Goal: Communication & Community: Share content

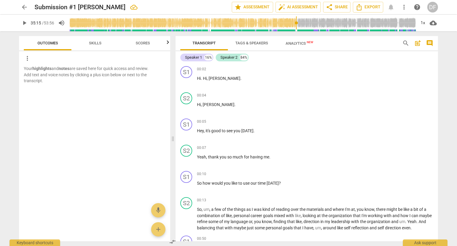
scroll to position [2953, 0]
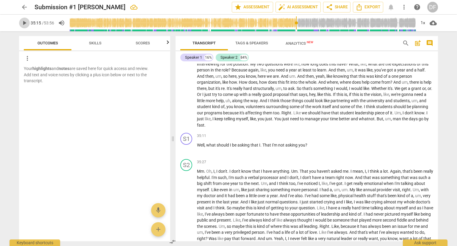
click at [21, 20] on span "play_arrow" at bounding box center [24, 22] width 7 height 7
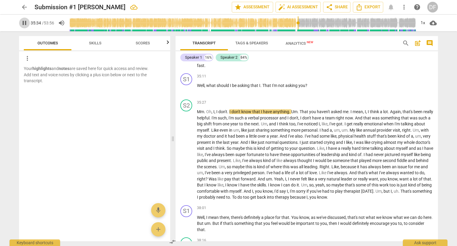
click at [24, 24] on span "pause" at bounding box center [24, 22] width 7 height 7
type input "2135"
drag, startPoint x: 200, startPoint y: 124, endPoint x: 197, endPoint y: 123, distance: 3.4
click at [197, 114] on span "Mm" at bounding box center [200, 111] width 7 height 5
click at [297, 24] on input "range" at bounding box center [242, 22] width 347 height 19
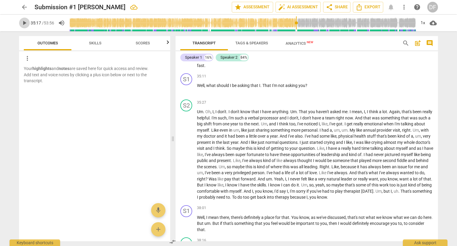
click at [24, 24] on span "play_arrow" at bounding box center [24, 22] width 7 height 7
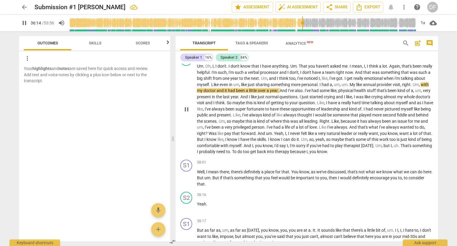
scroll to position [3072, 0]
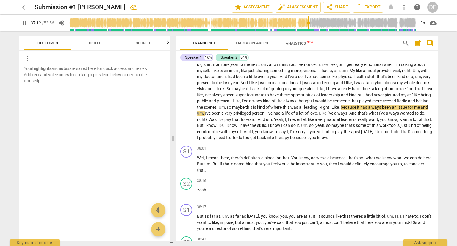
click at [25, 24] on span "pause" at bounding box center [24, 22] width 7 height 7
type input "2232"
click at [246, 110] on span "maybe" at bounding box center [238, 107] width 13 height 5
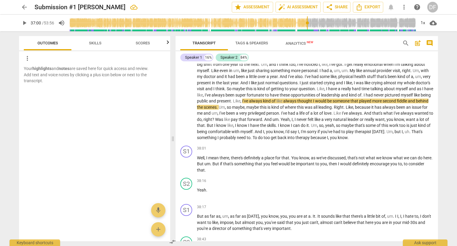
click at [307, 22] on input "range" at bounding box center [242, 22] width 347 height 19
click at [25, 24] on span "play_arrow" at bounding box center [24, 22] width 7 height 7
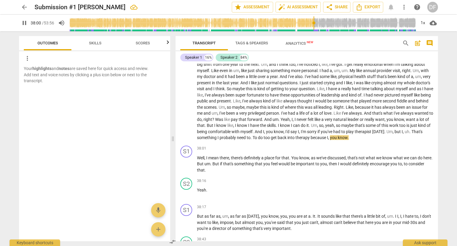
click at [24, 24] on span "pause" at bounding box center [24, 22] width 7 height 7
type input "2281"
click at [271, 140] on span "too" at bounding box center [267, 137] width 7 height 5
click at [23, 25] on span "play_arrow" at bounding box center [24, 22] width 7 height 7
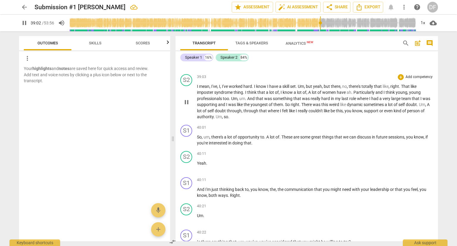
scroll to position [3340, 0]
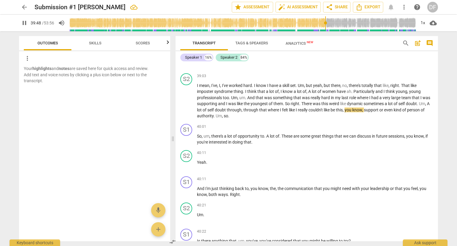
drag, startPoint x: 329, startPoint y: 23, endPoint x: 325, endPoint y: 23, distance: 3.6
click at [325, 23] on input "range" at bounding box center [242, 22] width 347 height 19
click at [24, 22] on span "pause" at bounding box center [24, 22] width 7 height 7
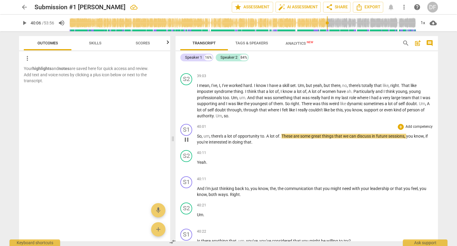
type input "2407"
click at [264, 138] on span "." at bounding box center [265, 136] width 2 height 5
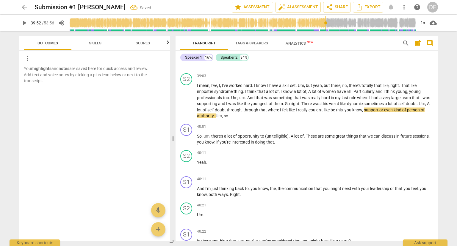
click at [326, 22] on input "range" at bounding box center [242, 22] width 347 height 19
click at [26, 22] on span "play_arrow" at bounding box center [24, 22] width 7 height 7
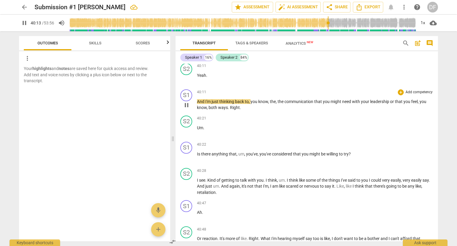
scroll to position [3429, 0]
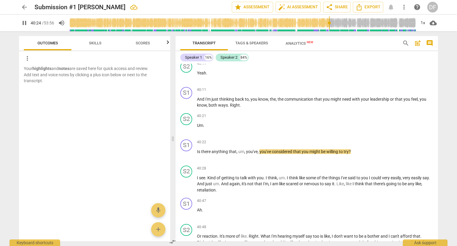
click at [26, 23] on span "pause" at bounding box center [24, 22] width 7 height 7
click at [188, 125] on div "S2" at bounding box center [186, 119] width 12 height 12
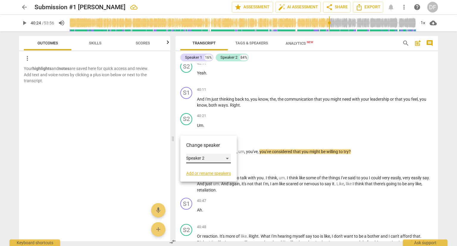
click at [225, 159] on div "Speaker 2" at bounding box center [208, 159] width 45 height 10
click at [220, 148] on li "Speaker 1" at bounding box center [208, 146] width 45 height 11
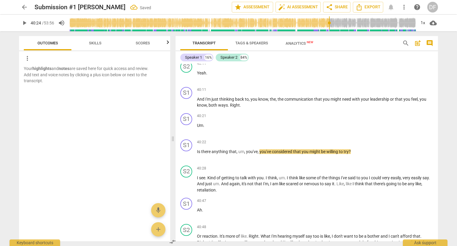
click at [25, 24] on span "play_arrow" at bounding box center [24, 22] width 7 height 7
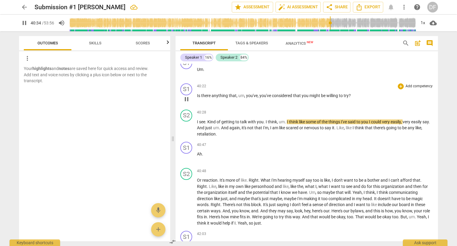
scroll to position [3519, 0]
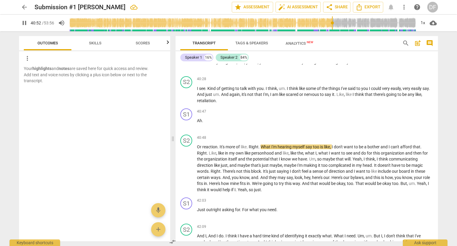
click at [24, 22] on span "pause" at bounding box center [24, 22] width 7 height 7
type input "2453"
drag, startPoint x: 205, startPoint y: 132, endPoint x: 197, endPoint y: 129, distance: 8.9
click at [197, 124] on p "Ah ." at bounding box center [315, 121] width 236 height 6
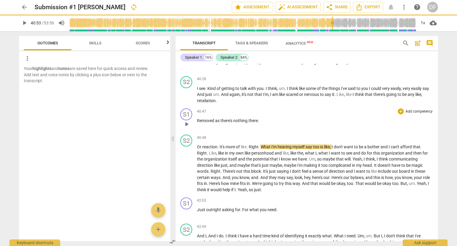
click at [200, 124] on p "Removed as there's nothing there." at bounding box center [315, 121] width 236 height 6
click at [197, 124] on p "Um removed as there's nothing there." at bounding box center [315, 121] width 236 height 6
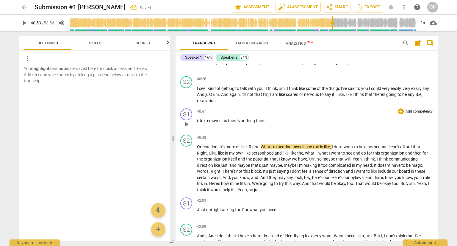
click at [274, 124] on p "(Um removed as there's nothing there." at bounding box center [315, 121] width 236 height 6
drag, startPoint x: 332, startPoint y: 23, endPoint x: 325, endPoint y: 23, distance: 7.1
click at [325, 23] on input "range" at bounding box center [242, 22] width 347 height 19
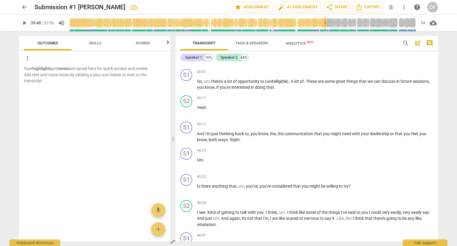
click at [21, 21] on span "play_arrow" at bounding box center [24, 22] width 7 height 7
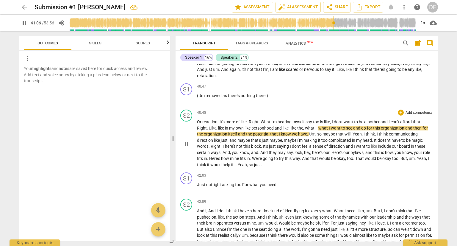
scroll to position [3574, 0]
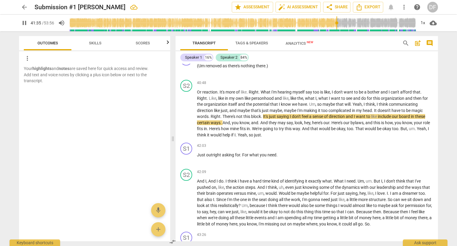
drag, startPoint x: 340, startPoint y: 23, endPoint x: 337, endPoint y: 23, distance: 3.6
click at [337, 23] on input "range" at bounding box center [242, 22] width 347 height 19
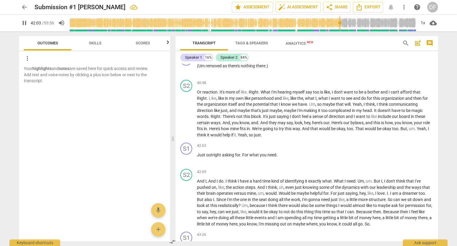
click at [23, 24] on span "pause" at bounding box center [24, 22] width 7 height 7
type input "2524"
click at [198, 157] on span "Just" at bounding box center [201, 154] width 9 height 5
drag, startPoint x: 339, startPoint y: 24, endPoint x: 335, endPoint y: 24, distance: 4.5
click at [335, 24] on input "range" at bounding box center [242, 22] width 347 height 19
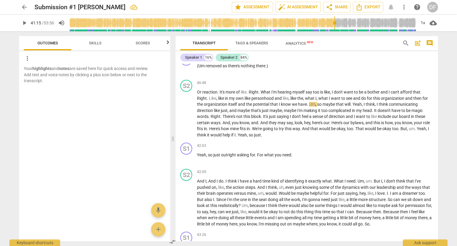
click at [26, 24] on span "play_arrow" at bounding box center [24, 22] width 7 height 7
drag, startPoint x: 239, startPoint y: 144, endPoint x: 262, endPoint y: 146, distance: 23.0
click at [262, 138] on p "Or reaction . It's more of like . Right . What I'm hearing myself say too is li…" at bounding box center [315, 113] width 236 height 49
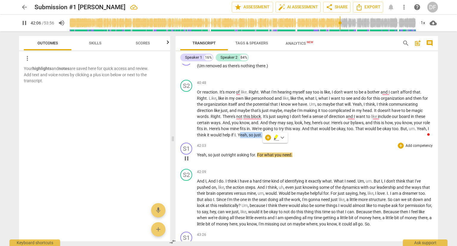
type input "2526"
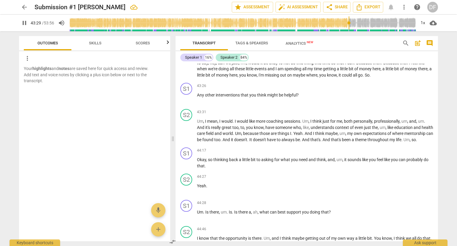
scroll to position [3752, 0]
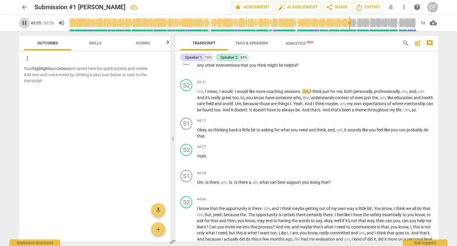
click at [27, 21] on span "pause" at bounding box center [24, 22] width 7 height 7
click at [23, 21] on span "play_arrow" at bounding box center [24, 22] width 7 height 7
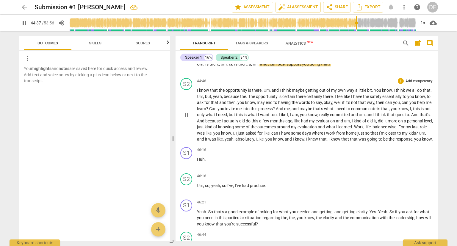
scroll to position [3871, 0]
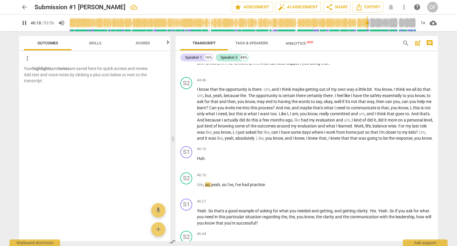
click at [22, 26] on span "pause" at bounding box center [24, 22] width 7 height 7
type input "2778"
click at [198, 161] on span "Huh" at bounding box center [201, 158] width 8 height 5
click at [21, 20] on span "play_arrow" at bounding box center [24, 22] width 7 height 7
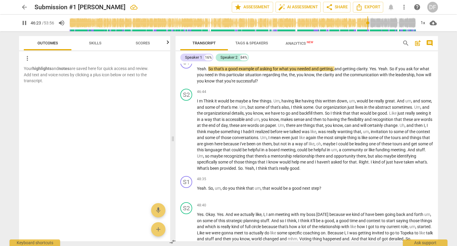
scroll to position [4020, 0]
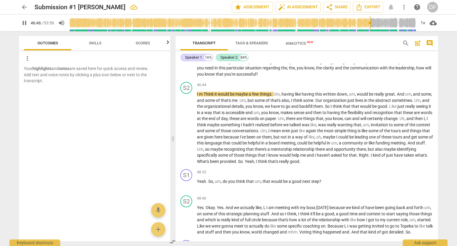
click at [26, 23] on span "pause" at bounding box center [24, 22] width 7 height 7
type input "2806"
click at [198, 96] on span "I" at bounding box center [198, 94] width 2 height 5
click at [199, 96] on span "m" at bounding box center [201, 94] width 4 height 5
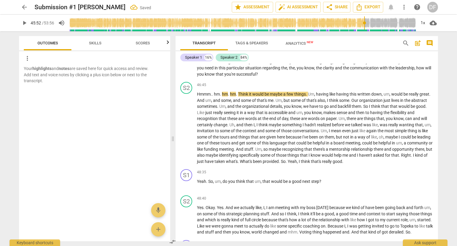
drag, startPoint x: 370, startPoint y: 22, endPoint x: 364, endPoint y: 23, distance: 6.1
click at [364, 23] on input "range" at bounding box center [242, 22] width 347 height 19
click at [362, 23] on input "range" at bounding box center [242, 22] width 347 height 19
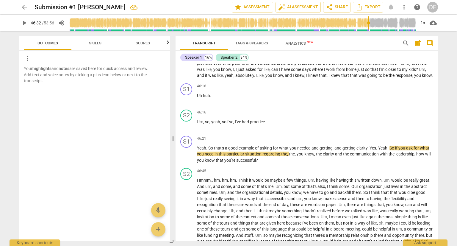
drag, startPoint x: 363, startPoint y: 22, endPoint x: 368, endPoint y: 23, distance: 5.4
click at [368, 23] on input "range" at bounding box center [242, 22] width 347 height 19
click at [25, 21] on span "play_arrow" at bounding box center [24, 22] width 7 height 7
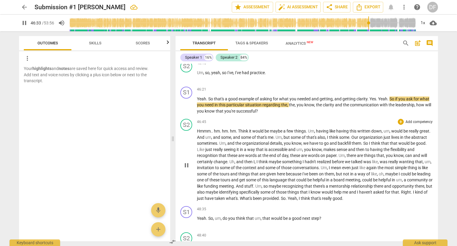
scroll to position [3994, 0]
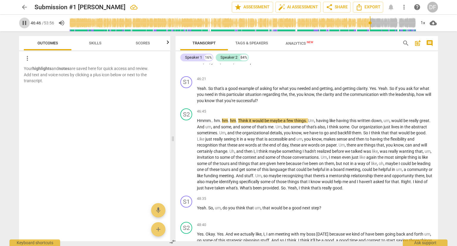
click at [26, 23] on span "pause" at bounding box center [24, 22] width 7 height 7
type input "2807"
click at [240, 123] on span "Think" at bounding box center [243, 120] width 11 height 5
click at [25, 25] on span "play_arrow" at bounding box center [24, 22] width 7 height 7
click at [24, 21] on span "pause" at bounding box center [24, 22] width 7 height 7
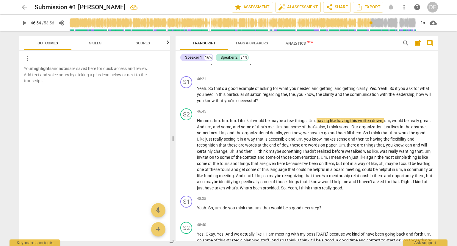
type input "2815"
click at [242, 123] on span "ihink" at bounding box center [245, 120] width 10 height 5
click at [22, 20] on span "play_arrow" at bounding box center [24, 22] width 7 height 7
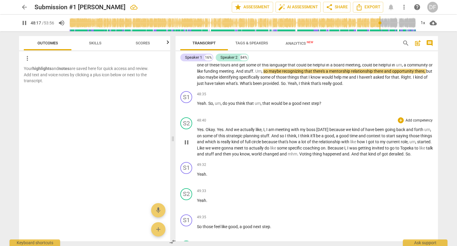
scroll to position [4113, 0]
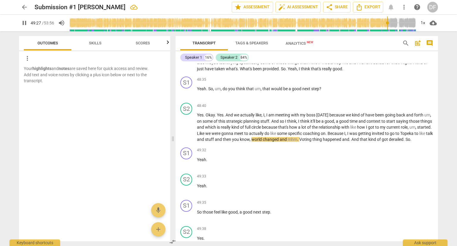
click at [25, 20] on span "pause" at bounding box center [24, 22] width 7 height 7
click at [26, 23] on span "play_arrow" at bounding box center [24, 22] width 7 height 7
click at [25, 20] on span "pause" at bounding box center [24, 22] width 7 height 7
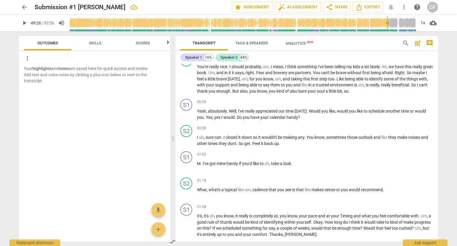
click at [387, 23] on input "range" at bounding box center [242, 22] width 347 height 19
click at [26, 23] on span "play_arrow" at bounding box center [24, 22] width 7 height 7
click at [21, 22] on span "pause" at bounding box center [24, 22] width 7 height 7
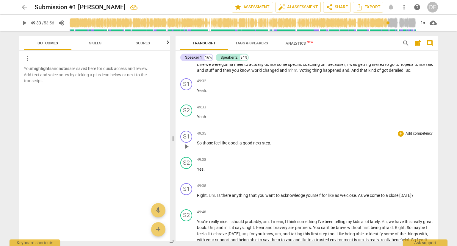
scroll to position [4158, 0]
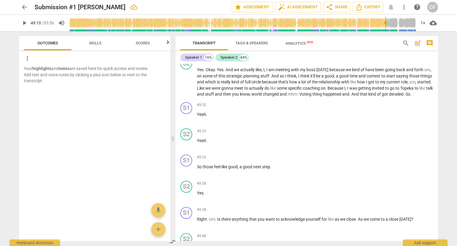
drag, startPoint x: 388, startPoint y: 24, endPoint x: 385, endPoint y: 23, distance: 3.0
click at [385, 23] on input "range" at bounding box center [242, 22] width 347 height 19
click at [23, 22] on span "play_arrow" at bounding box center [24, 22] width 7 height 7
click at [23, 22] on span "pause" at bounding box center [24, 22] width 7 height 7
type input "2969"
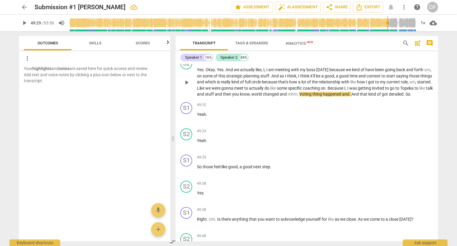
click at [298, 96] on span "mhm" at bounding box center [293, 94] width 10 height 5
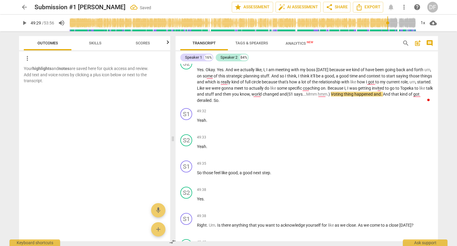
click at [26, 24] on span "play_arrow" at bounding box center [24, 22] width 7 height 7
click at [22, 23] on span "pause" at bounding box center [24, 22] width 7 height 7
type input "2976"
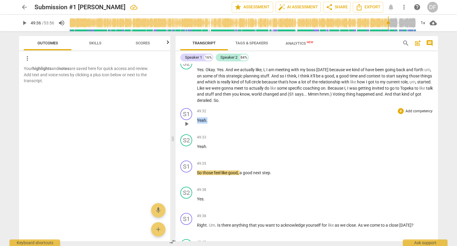
drag, startPoint x: 198, startPoint y: 141, endPoint x: 212, endPoint y: 141, distance: 14.3
click at [212, 124] on p "Yeah ." at bounding box center [315, 120] width 236 height 6
click at [23, 20] on span "play_arrow" at bounding box center [24, 22] width 7 height 7
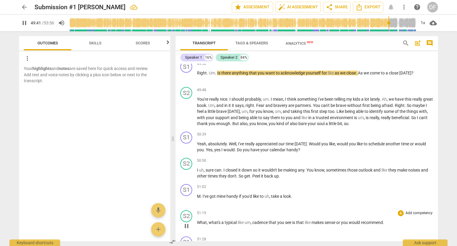
scroll to position [4307, 0]
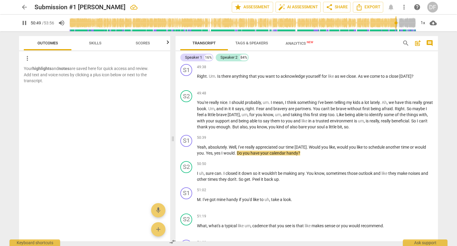
click at [21, 23] on span "pause" at bounding box center [24, 22] width 7 height 7
click at [206, 155] on span "Yes" at bounding box center [209, 153] width 7 height 5
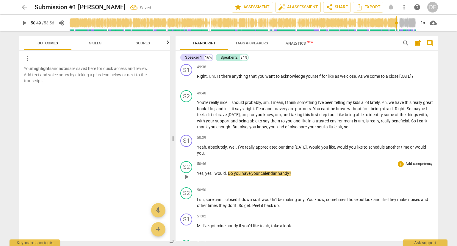
click at [229, 176] on span "Do" at bounding box center [231, 173] width 6 height 5
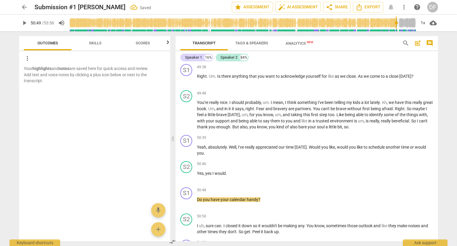
scroll to position [4486, 0]
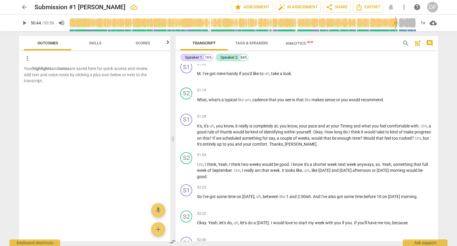
click at [396, 23] on input "range" at bounding box center [242, 22] width 347 height 19
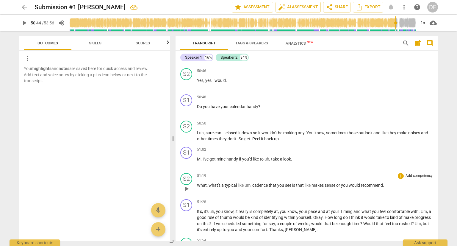
scroll to position [4366, 0]
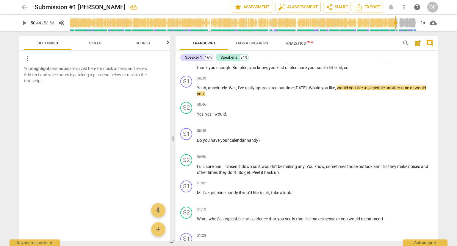
click at [26, 23] on span "play_arrow" at bounding box center [24, 22] width 7 height 7
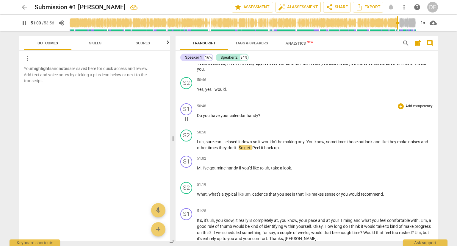
scroll to position [4396, 0]
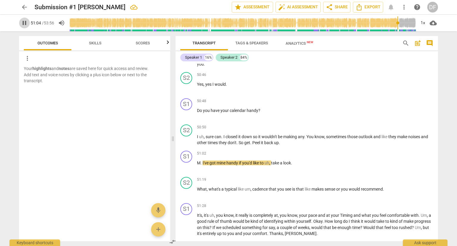
click at [21, 22] on span "pause" at bounding box center [24, 22] width 7 height 7
type input "3065"
drag, startPoint x: 261, startPoint y: 160, endPoint x: 256, endPoint y: 161, distance: 4.8
click at [256, 145] on span "Peel" at bounding box center [257, 142] width 9 height 5
click at [24, 23] on span "play_arrow" at bounding box center [24, 22] width 7 height 7
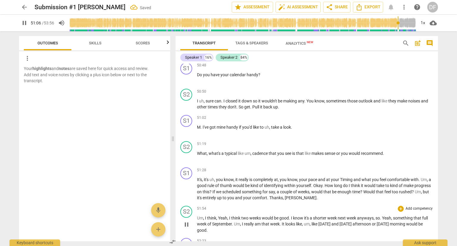
scroll to position [4456, 0]
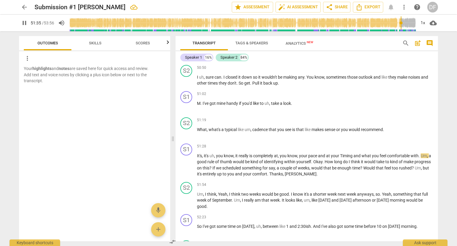
click at [22, 25] on span "pause" at bounding box center [24, 22] width 7 height 7
type input "3096"
drag, startPoint x: 299, startPoint y: 175, endPoint x: 281, endPoint y: 175, distance: 17.9
click at [281, 175] on p "It's , it's uh , you know , it really is completely at , you know , your pace a…" at bounding box center [315, 165] width 236 height 24
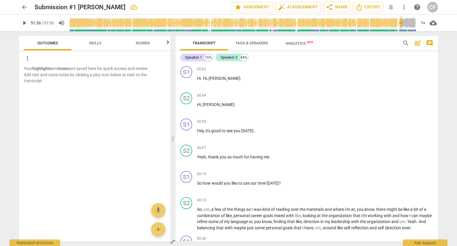
scroll to position [4456, 0]
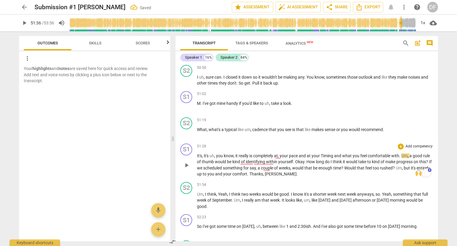
click at [323, 158] on span "Timing" at bounding box center [327, 155] width 13 height 5
click at [27, 21] on span "play_arrow" at bounding box center [24, 22] width 7 height 7
click at [19, 23] on span "pause" at bounding box center [24, 22] width 11 height 7
click at [250, 176] on span "." at bounding box center [248, 174] width 2 height 5
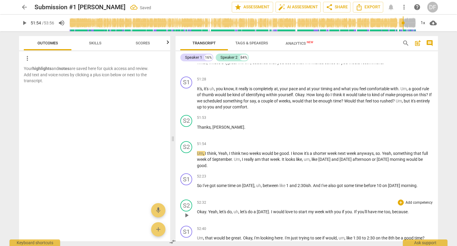
scroll to position [4545, 0]
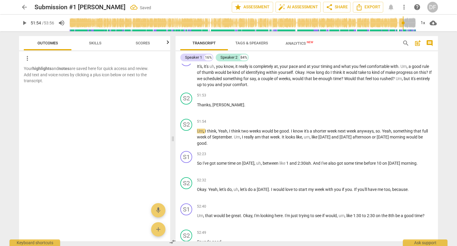
click at [24, 21] on span "play_arrow" at bounding box center [24, 22] width 7 height 7
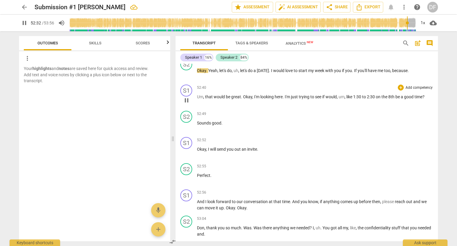
scroll to position [4664, 0]
click at [24, 23] on span "pause" at bounding box center [24, 22] width 7 height 7
type input "3162"
click at [408, 73] on span "because" at bounding box center [400, 70] width 15 height 5
click at [21, 23] on span "play_arrow" at bounding box center [24, 22] width 7 height 7
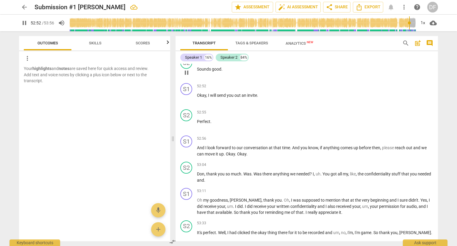
scroll to position [4754, 0]
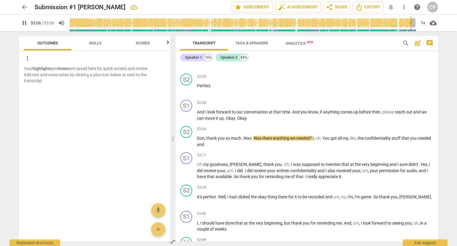
click at [26, 21] on span "pause" at bounding box center [24, 22] width 7 height 7
type input "3187"
click at [198, 141] on span "Don" at bounding box center [200, 138] width 7 height 5
drag, startPoint x: 237, startPoint y: 136, endPoint x: 252, endPoint y: 136, distance: 14.6
click at [252, 121] on p "And I look forward to our conversation at that time . And you know , if anythin…" at bounding box center [315, 115] width 236 height 12
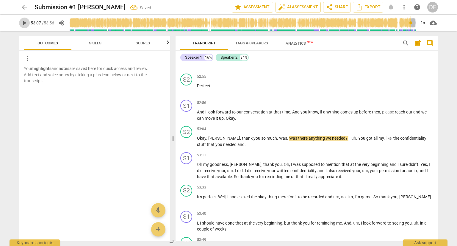
click at [21, 21] on span "play_arrow" at bounding box center [24, 22] width 7 height 7
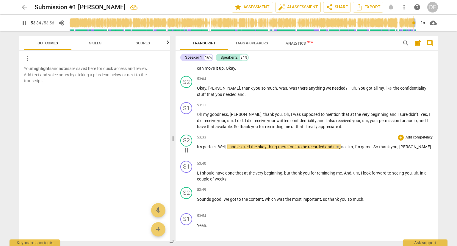
scroll to position [4838, 0]
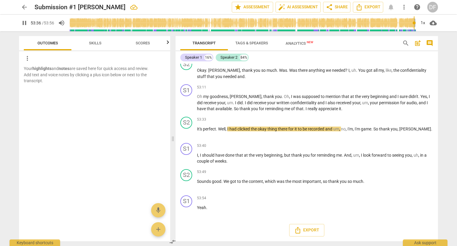
click at [414, 24] on input "range" at bounding box center [242, 22] width 347 height 19
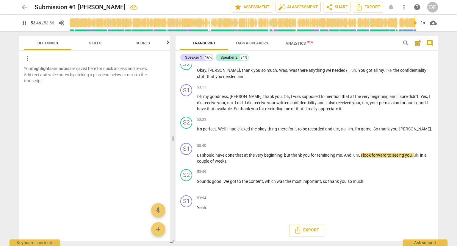
click at [21, 24] on span "pause" at bounding box center [24, 22] width 7 height 7
type input "3227"
click at [281, 155] on span "beginning" at bounding box center [273, 155] width 18 height 5
click at [20, 21] on span "play_arrow" at bounding box center [24, 22] width 11 height 7
type input "3236"
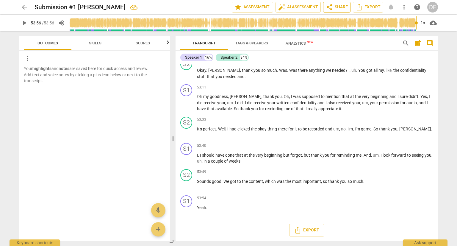
click at [341, 7] on span "share Share" at bounding box center [337, 7] width 22 height 7
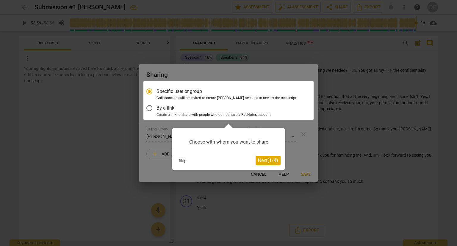
scroll to position [0, 0]
click at [216, 143] on div "Choose with whom you want to share" at bounding box center [229, 142] width 104 height 18
click at [259, 161] on span "Next ( 1 / 4 )" at bounding box center [268, 161] width 20 height 6
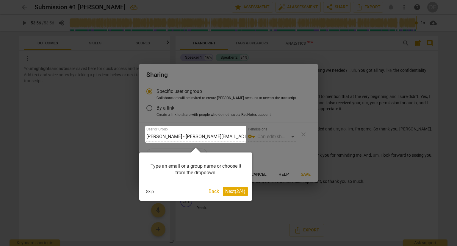
click at [235, 192] on span "Next ( 2 / 4 )" at bounding box center [235, 192] width 20 height 6
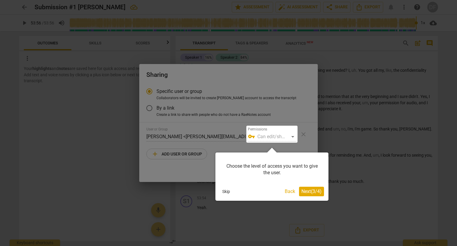
click at [312, 189] on span "Next ( 3 / 4 )" at bounding box center [312, 192] width 20 height 6
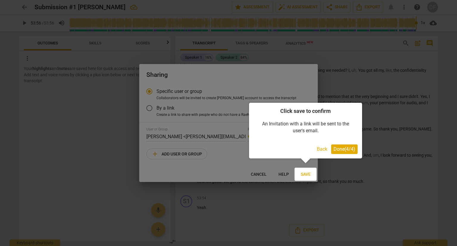
click at [340, 148] on span "Done ( 4 / 4 )" at bounding box center [345, 149] width 22 height 6
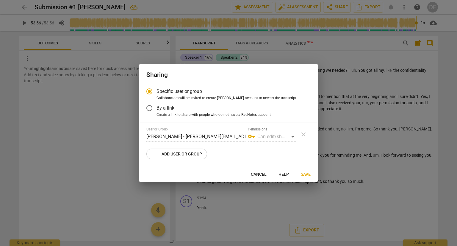
click at [184, 154] on span "add Add user or group" at bounding box center [177, 153] width 51 height 7
radio input "false"
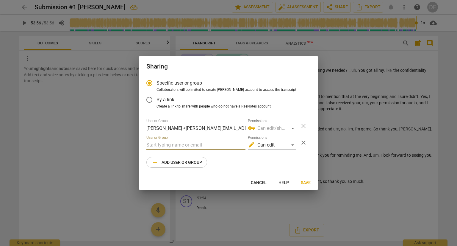
paste input "[PERSON_NAME][EMAIL_ADDRESS][DOMAIN_NAME]"
type input "[PERSON_NAME][EMAIL_ADDRESS][DOMAIN_NAME]"
click at [293, 148] on div "edit Can edit" at bounding box center [272, 145] width 49 height 10
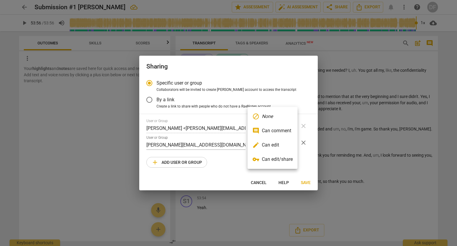
click at [273, 148] on li "edit Can edit" at bounding box center [273, 145] width 50 height 14
radio input "false"
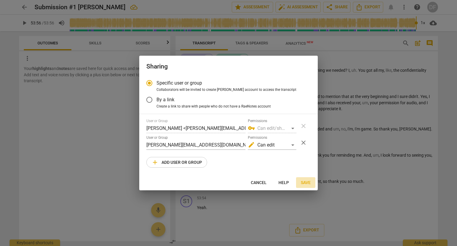
click at [303, 181] on span "Save" at bounding box center [306, 183] width 10 height 6
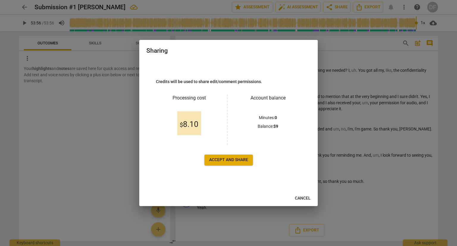
click at [225, 161] on span "Accept and share" at bounding box center [228, 160] width 39 height 6
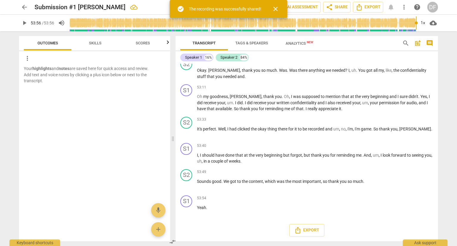
click at [275, 8] on span "close" at bounding box center [275, 8] width 7 height 7
